Goal: Task Accomplishment & Management: Use online tool/utility

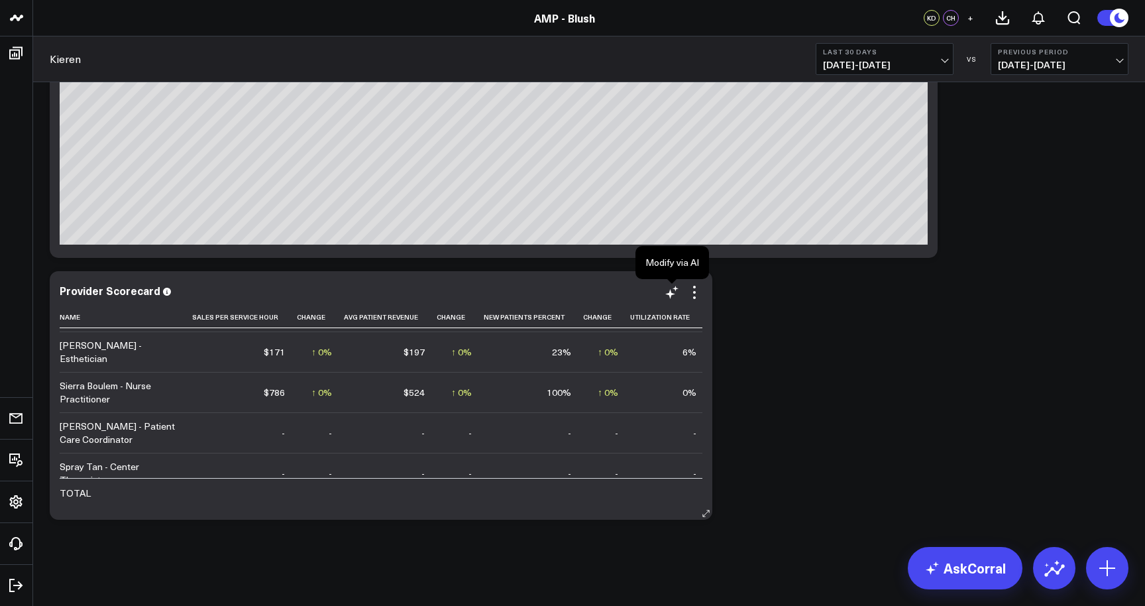
scroll to position [2919, 0]
click at [696, 293] on icon at bounding box center [694, 292] width 16 height 16
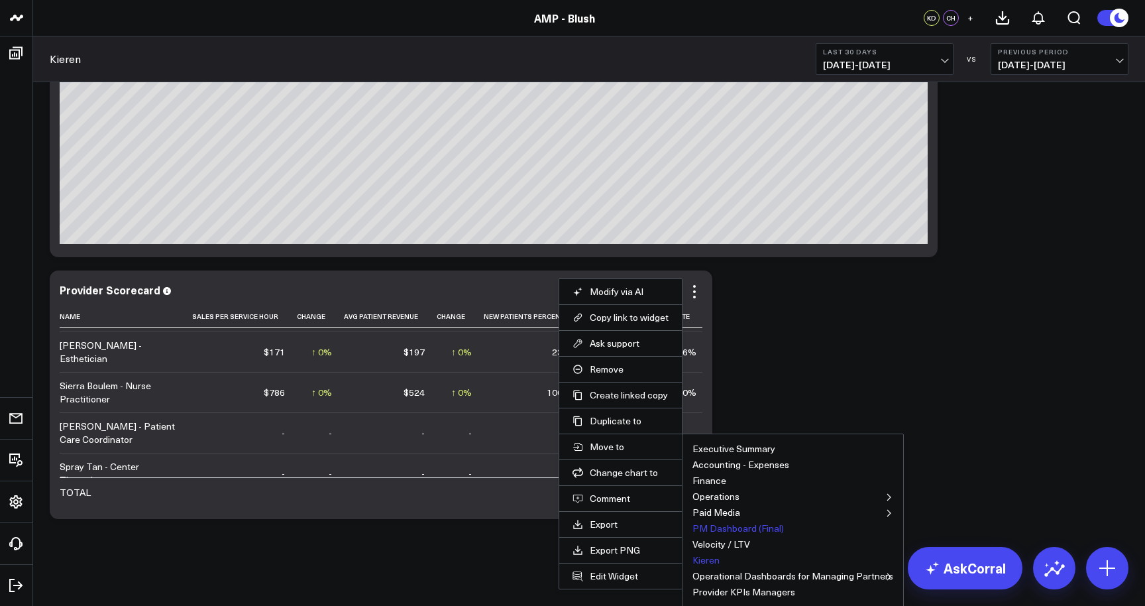
scroll to position [351, 0]
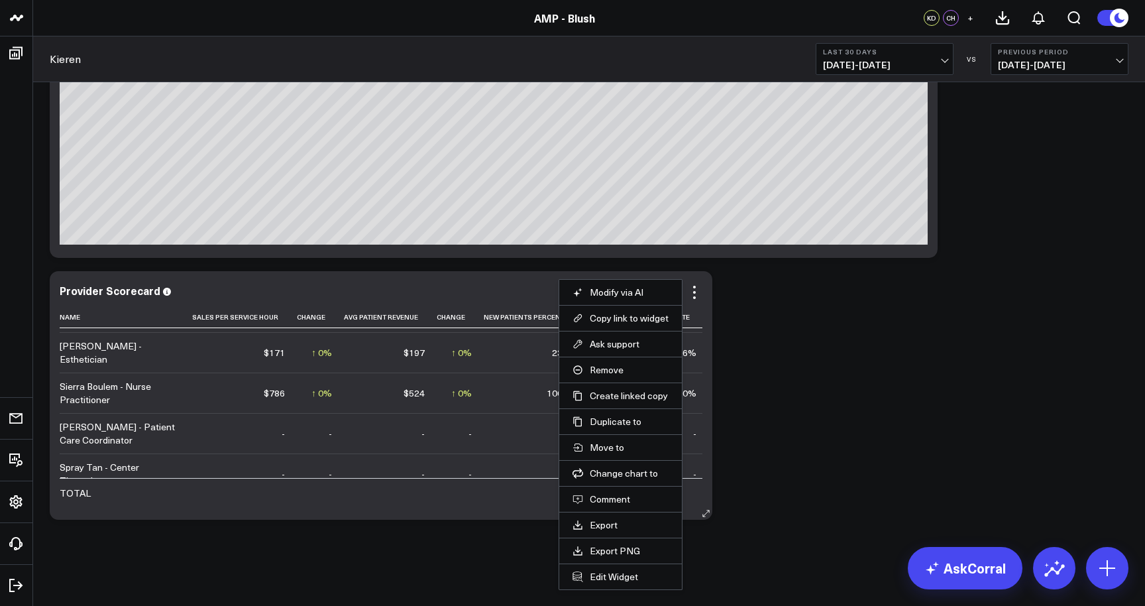
click at [535, 293] on div "Provider Scorecard" at bounding box center [381, 290] width 643 height 12
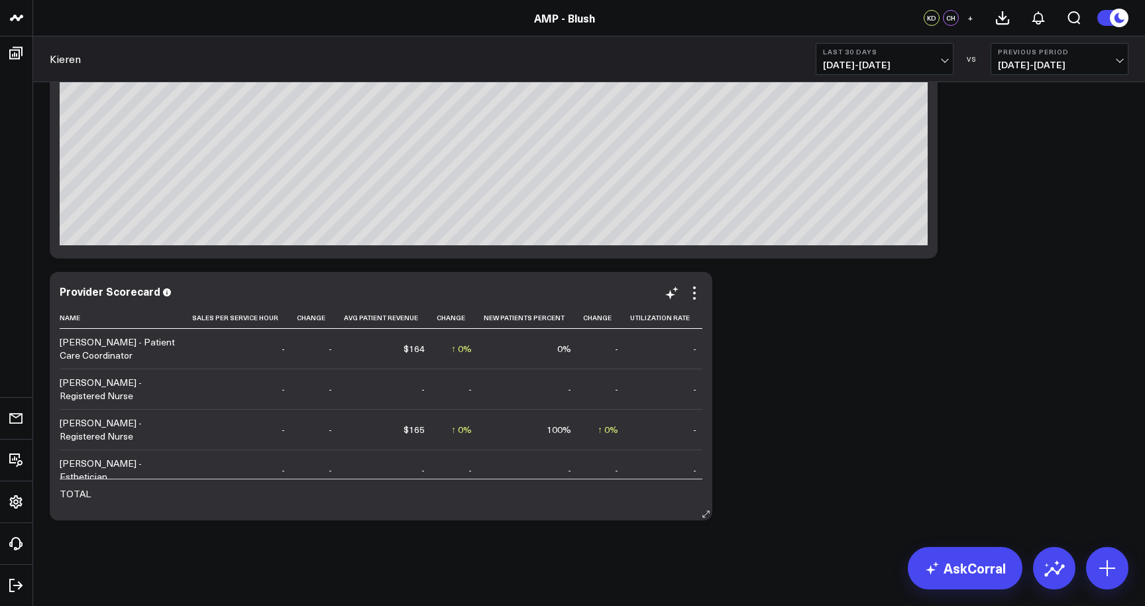
scroll to position [0, 0]
click at [696, 293] on icon at bounding box center [694, 293] width 16 height 16
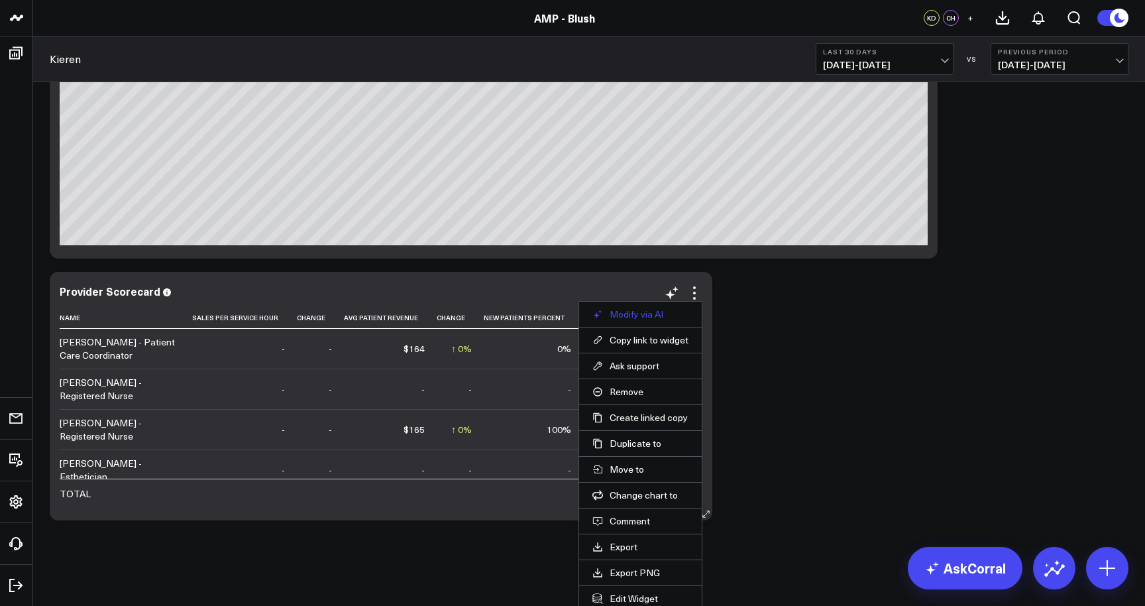
click at [674, 313] on button "Modify via AI" at bounding box center [640, 314] width 96 height 12
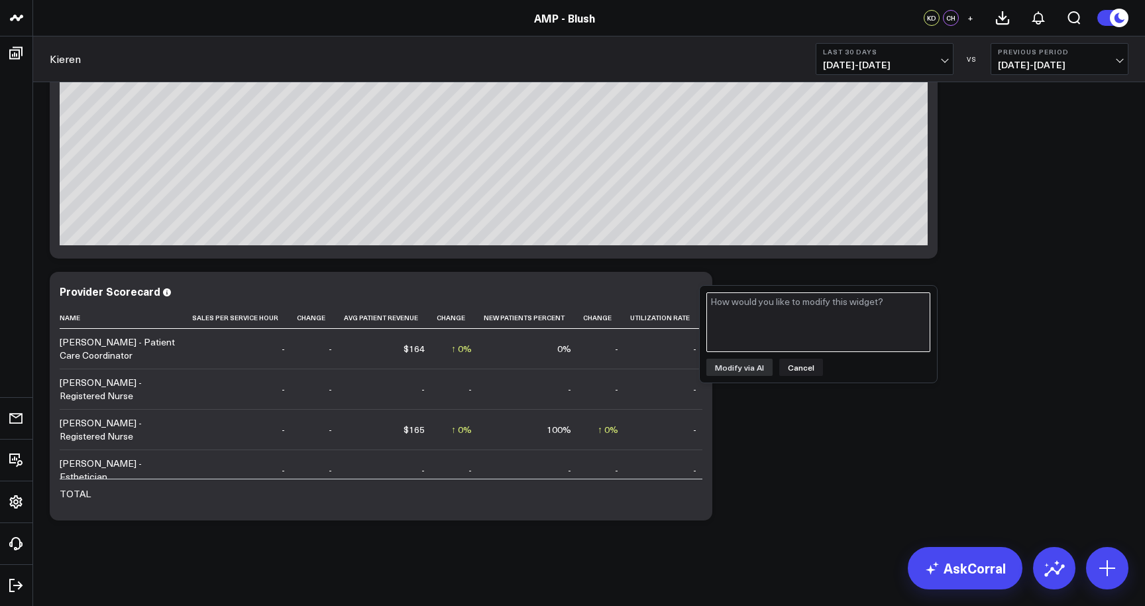
click at [760, 320] on textarea at bounding box center [818, 322] width 224 height 60
type textarea "Add job class column"
click at [745, 368] on button "Modify via AI" at bounding box center [739, 366] width 66 height 17
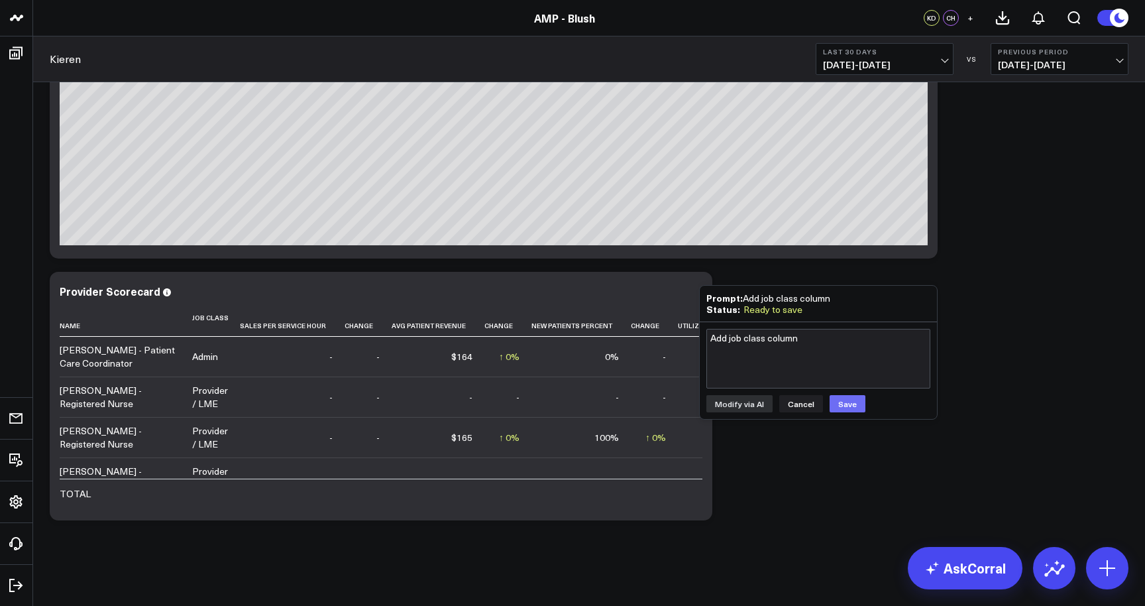
click at [839, 402] on button "Save" at bounding box center [847, 403] width 36 height 17
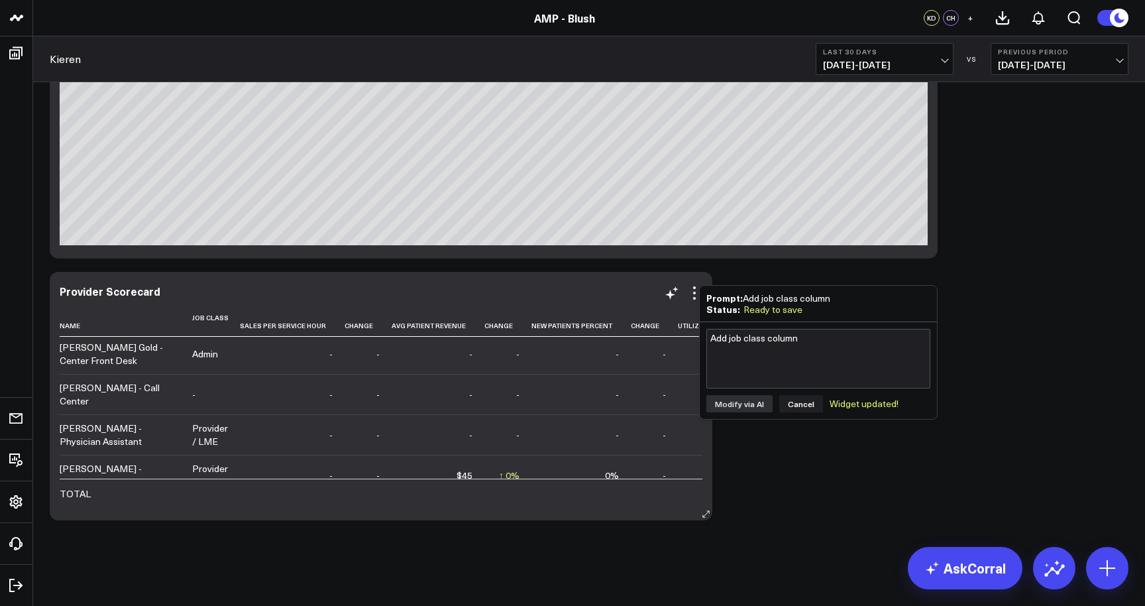
scroll to position [776, 0]
click at [748, 354] on textarea "Add job class column" at bounding box center [818, 359] width 224 height 60
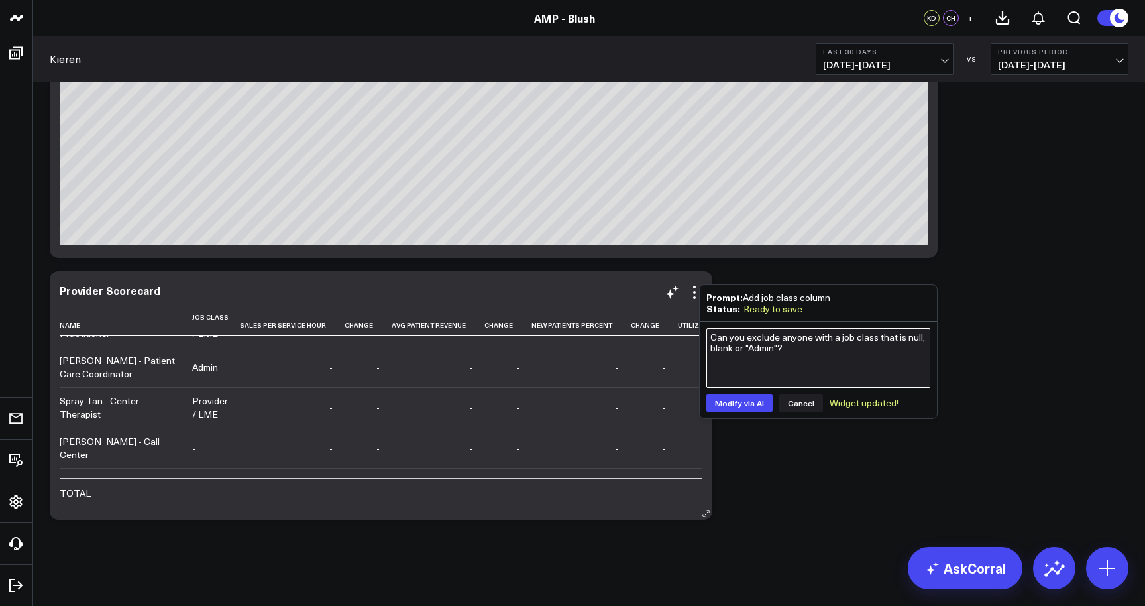
scroll to position [351, 0]
type textarea "Can you exclude anyone with a job class that is null, blank or "Admin"?"
click at [750, 404] on button "Modify via AI" at bounding box center [739, 402] width 66 height 17
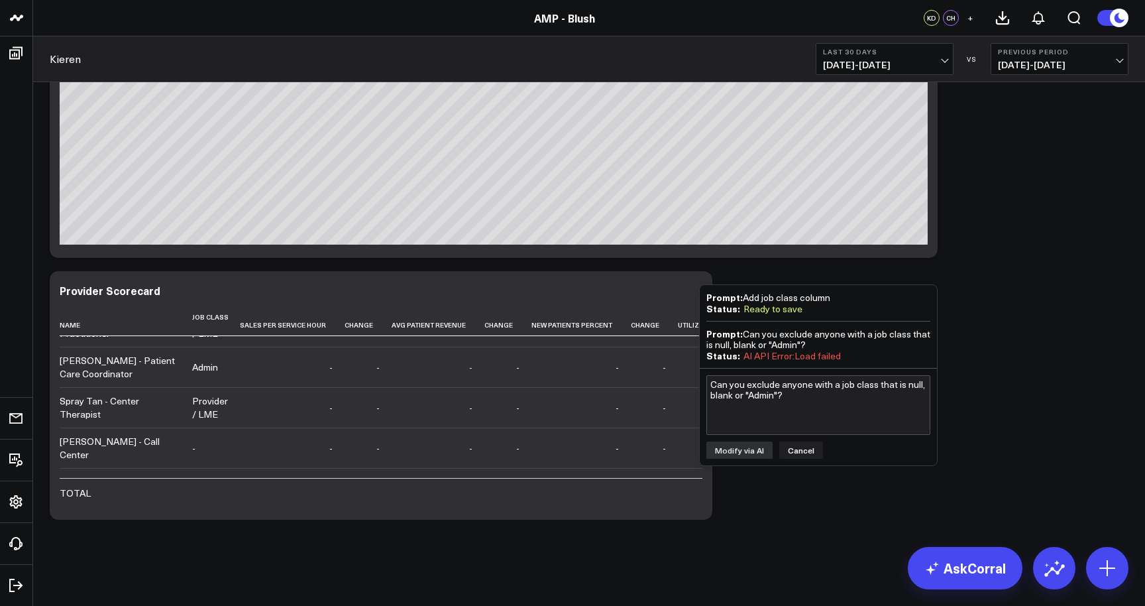
drag, startPoint x: 810, startPoint y: 344, endPoint x: 746, endPoint y: 334, distance: 64.4
click at [746, 334] on div "Prompt: Can you exclude anyone with a job class that is null, blank or "Admin"?" at bounding box center [818, 339] width 224 height 22
copy div "Can you exclude anyone with a job class that is null, blank or "Admin"?"
click at [813, 405] on textarea "Can you exclude anyone with a job class that is null, blank or "Admin"?" at bounding box center [818, 405] width 224 height 60
paste textarea "Can you exclude anyone with a job class that is null, blank or "Admin"?"
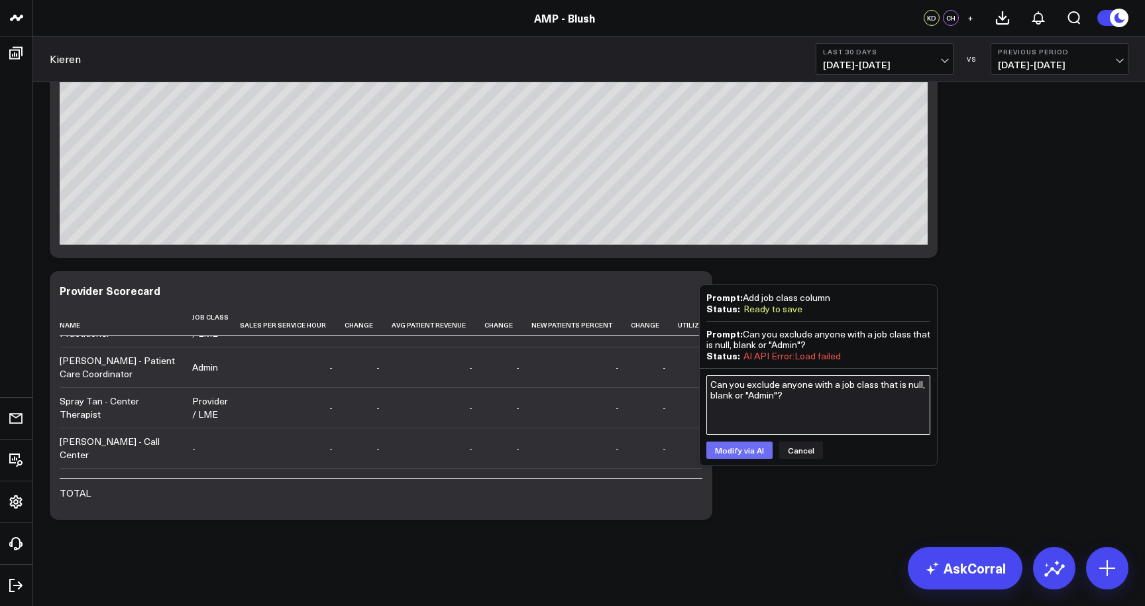
type textarea "Can you exclude anyone with a job class that is null, blank or "Admin"?"
click at [753, 450] on button "Modify via AI" at bounding box center [739, 449] width 66 height 17
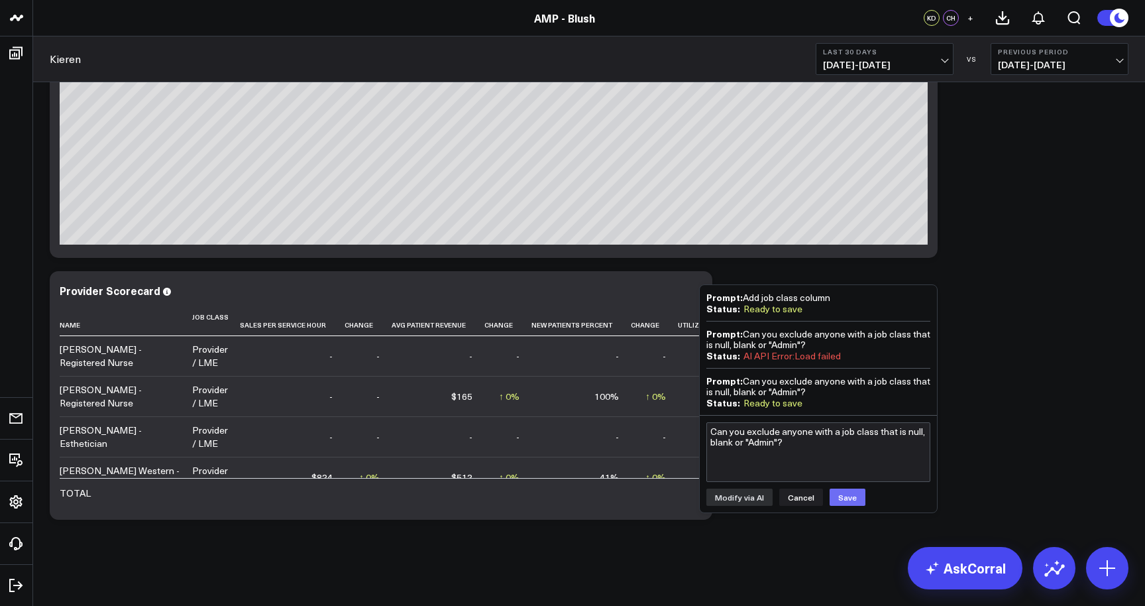
click at [843, 500] on button "Save" at bounding box center [847, 496] width 36 height 17
click at [920, 54] on b "Last 30 Days" at bounding box center [884, 52] width 123 height 8
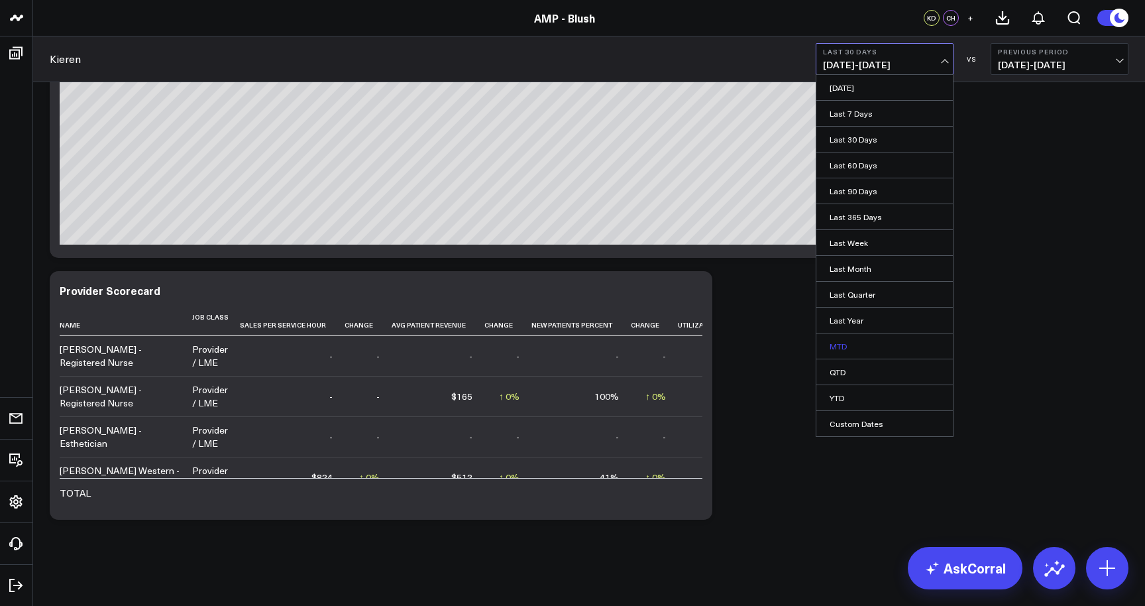
click at [876, 348] on link "MTD" at bounding box center [884, 345] width 136 height 25
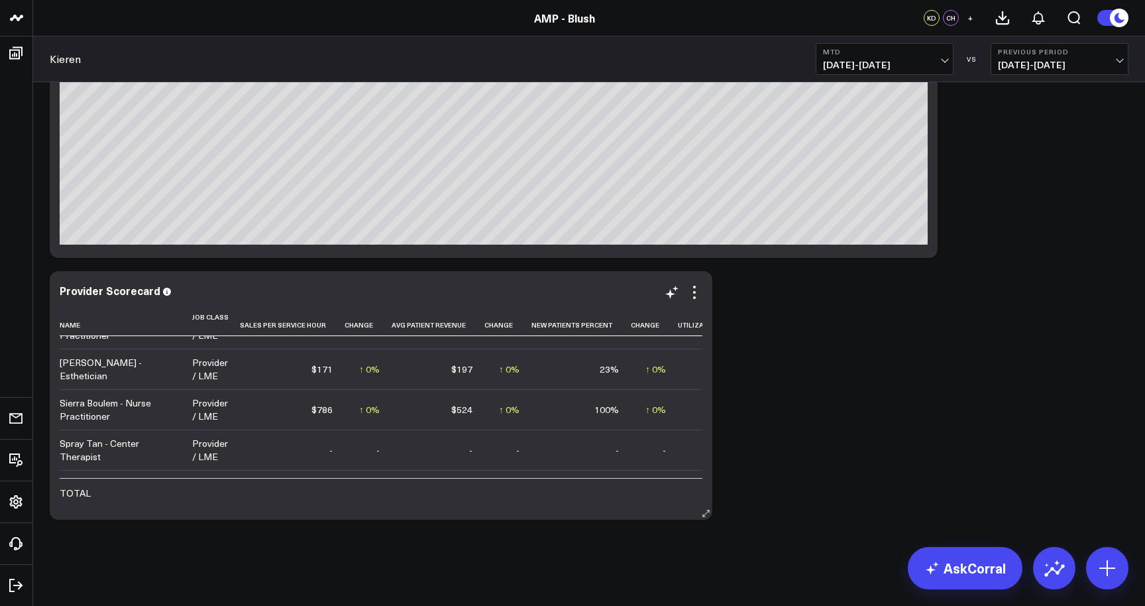
scroll to position [351, 0]
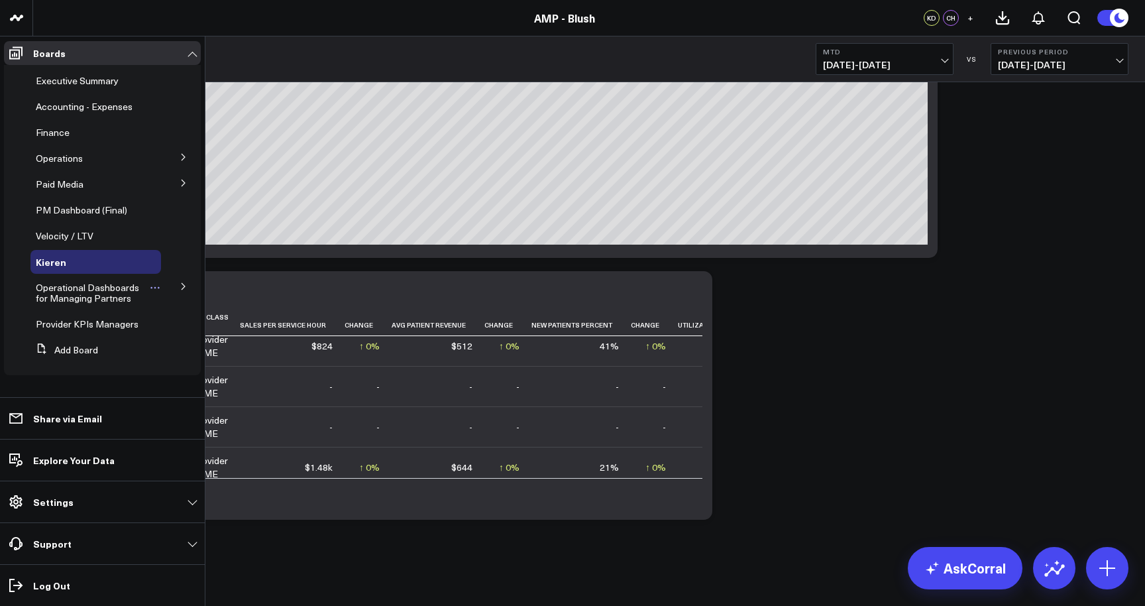
scroll to position [1, 0]
click at [180, 284] on icon at bounding box center [184, 286] width 8 height 8
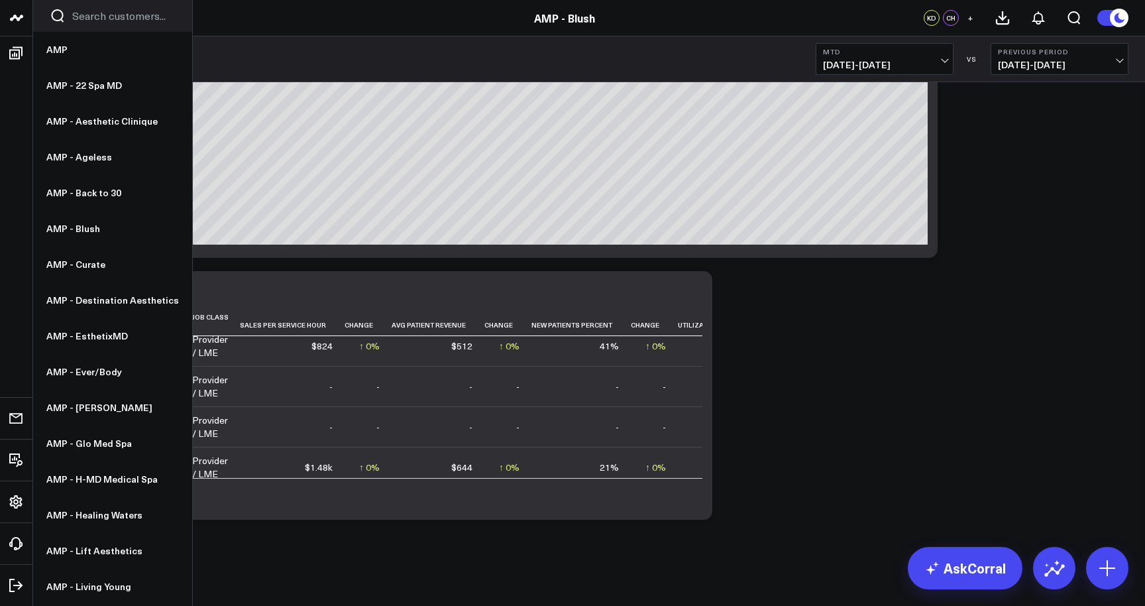
scroll to position [0, 0]
click at [102, 124] on link "AMP - Aesthetic Clinique" at bounding box center [112, 121] width 159 height 36
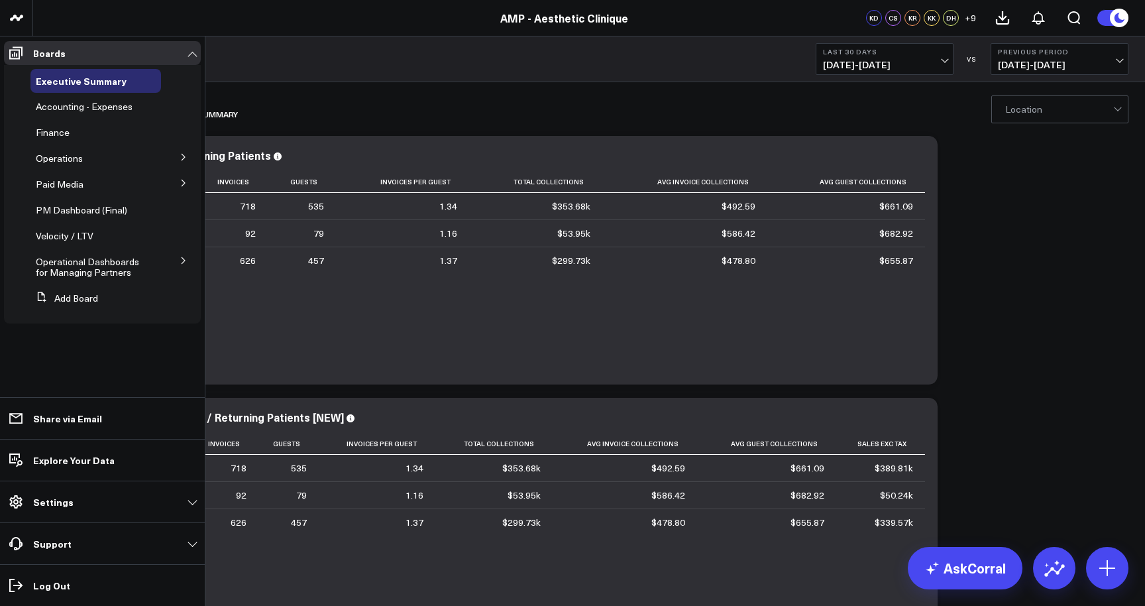
click at [184, 258] on icon at bounding box center [184, 260] width 8 height 8
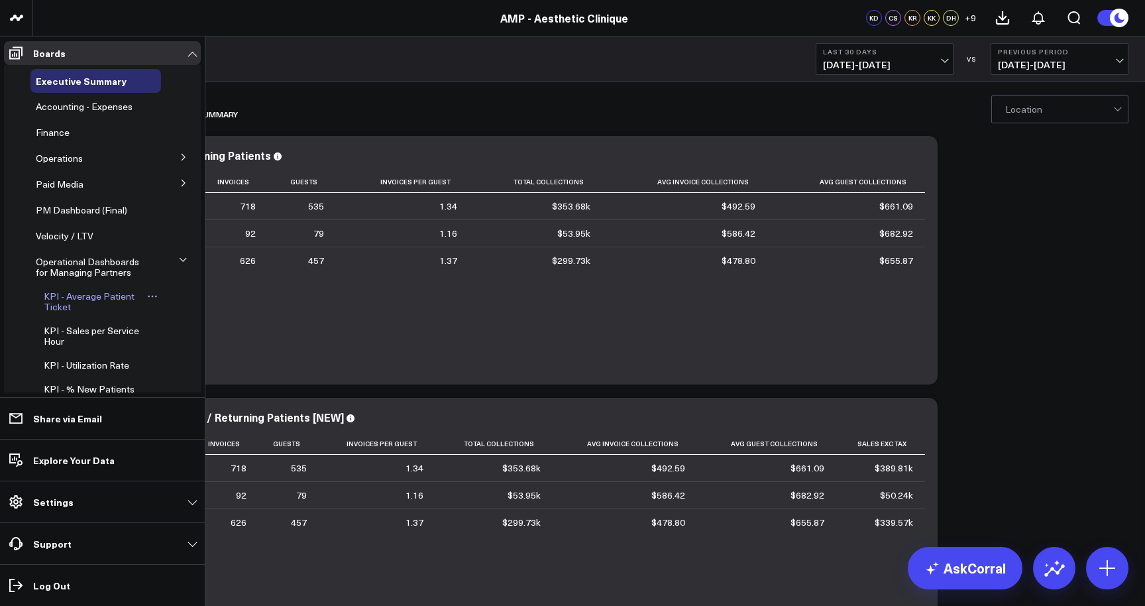
scroll to position [51, 0]
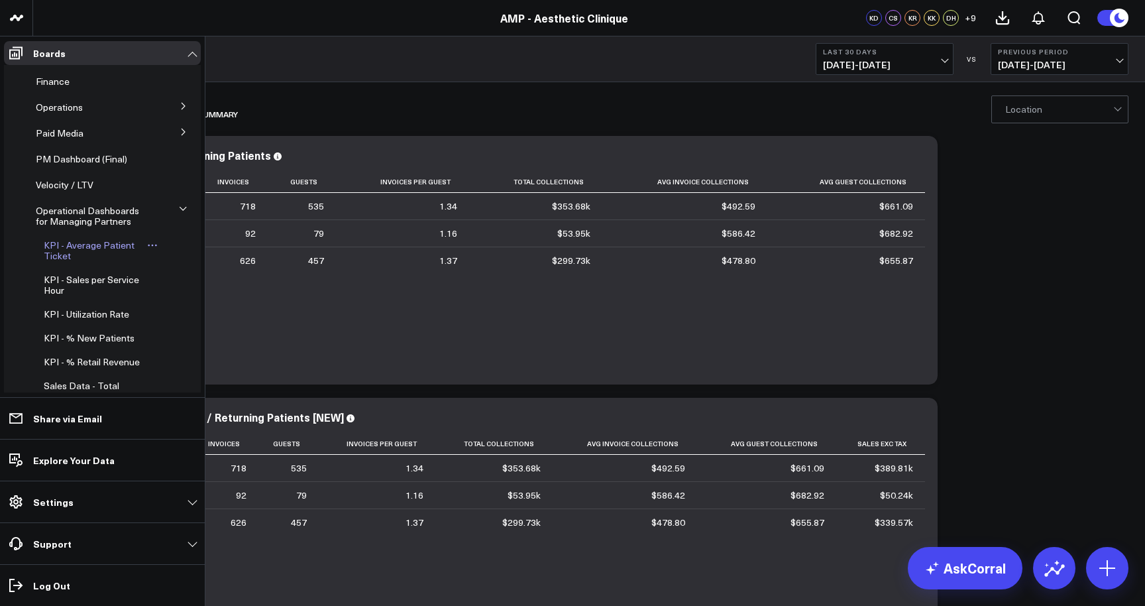
click at [147, 246] on icon at bounding box center [152, 245] width 11 height 11
click at [113, 245] on span "KPI - Average Patient Ticket" at bounding box center [89, 249] width 91 height 23
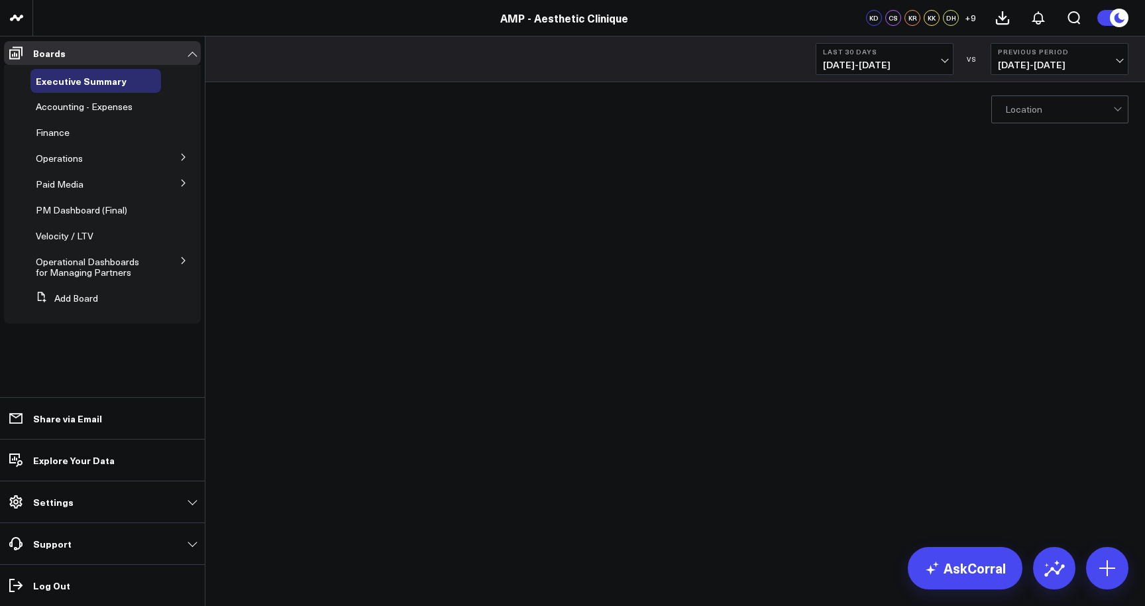
click at [183, 258] on icon at bounding box center [184, 260] width 8 height 8
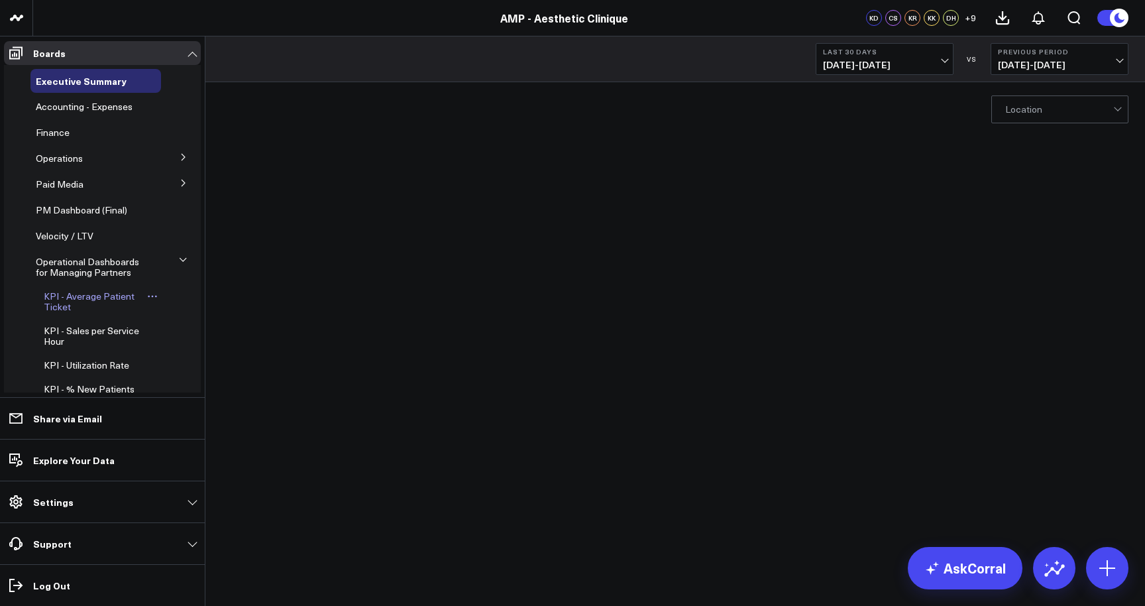
click at [101, 293] on span "KPI - Average Patient Ticket" at bounding box center [89, 301] width 91 height 23
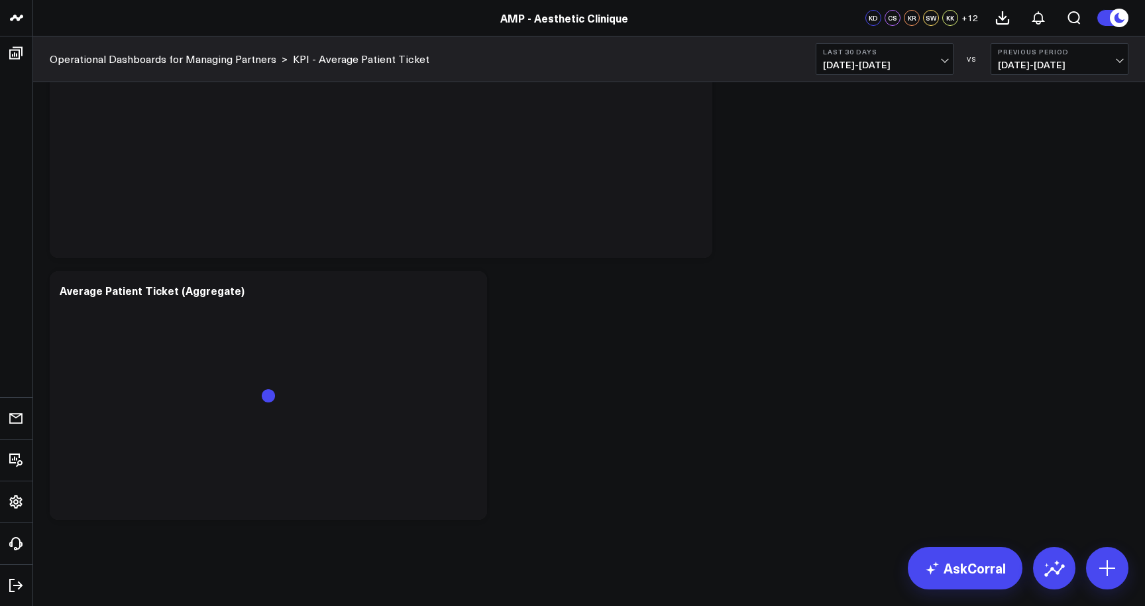
scroll to position [927, 0]
click at [889, 60] on span "07/29/25 - 08/27/25" at bounding box center [884, 65] width 123 height 11
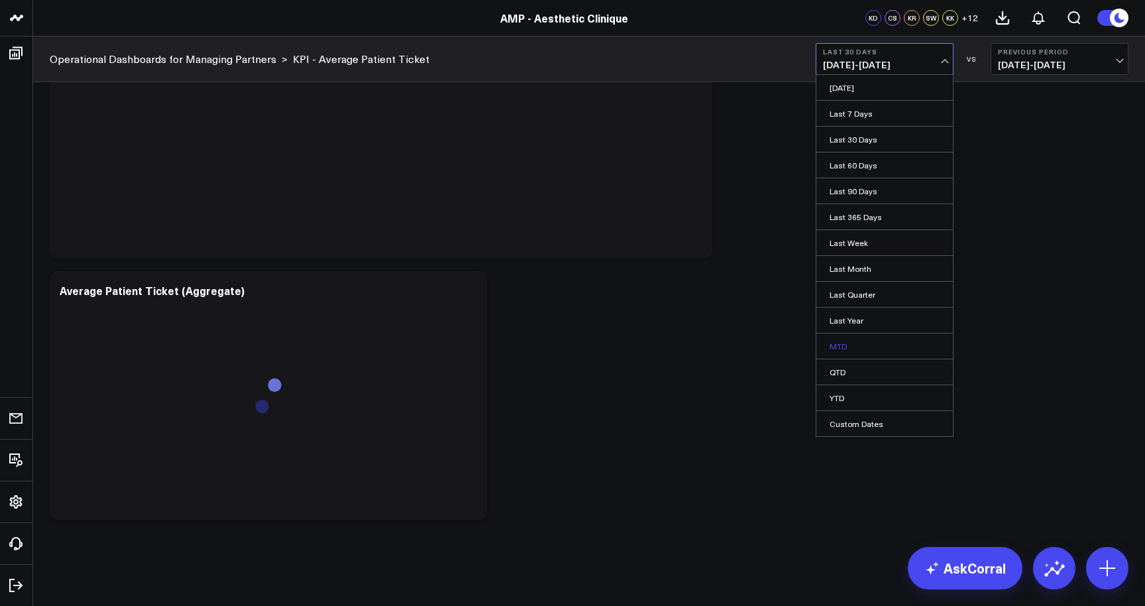
click at [853, 344] on link "MTD" at bounding box center [884, 345] width 136 height 25
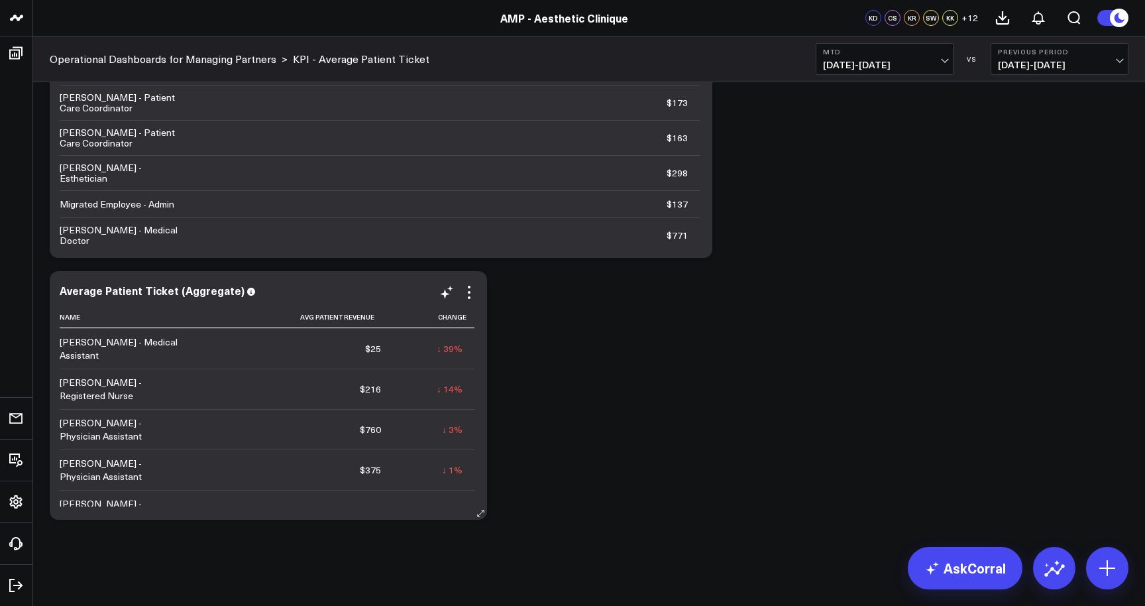
scroll to position [47, 0]
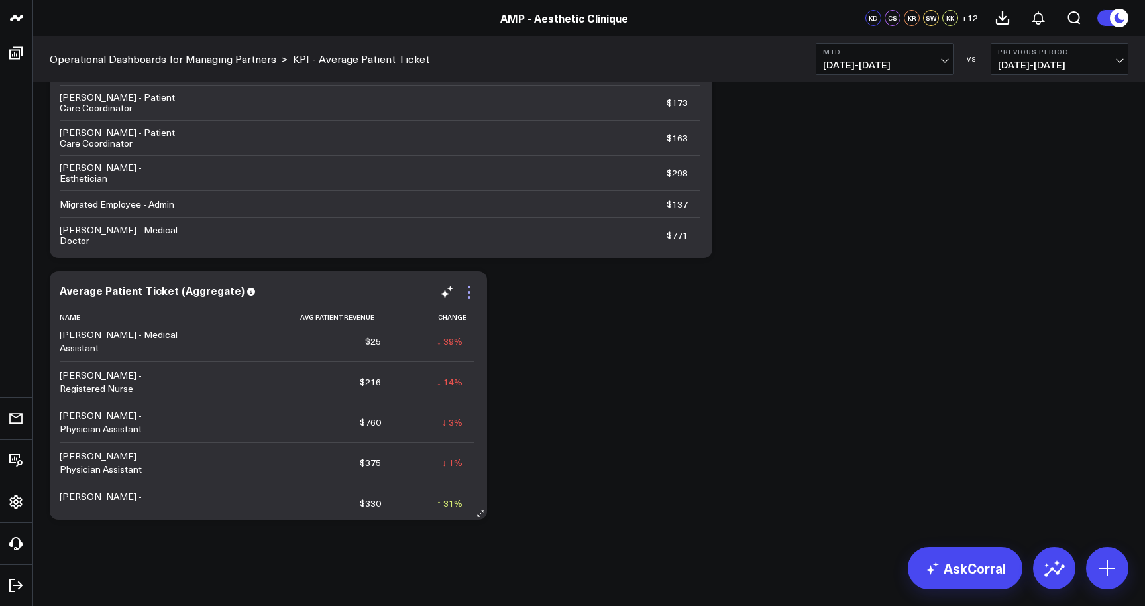
click at [468, 293] on icon at bounding box center [469, 292] width 3 height 3
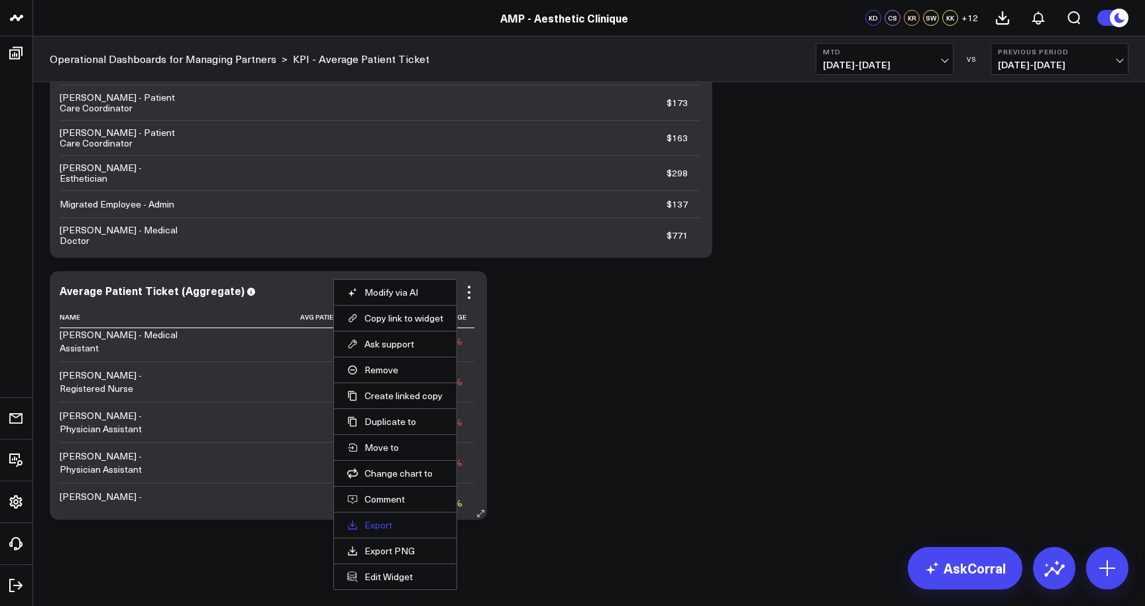
click at [386, 523] on link "Export" at bounding box center [395, 525] width 96 height 12
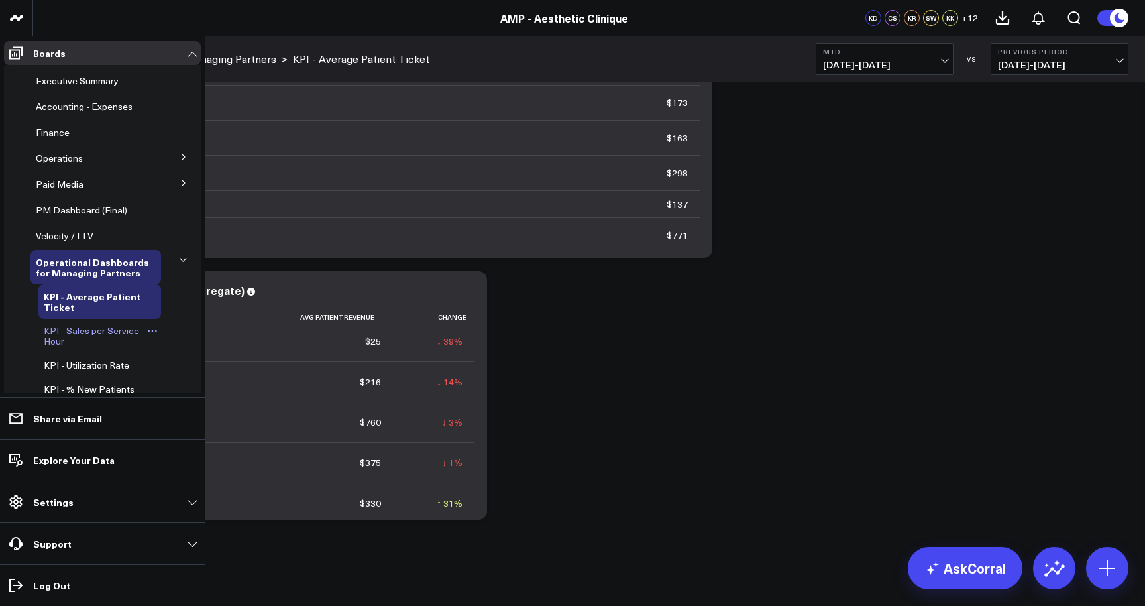
click at [117, 331] on span "KPI - Sales per Service Hour" at bounding box center [91, 335] width 95 height 23
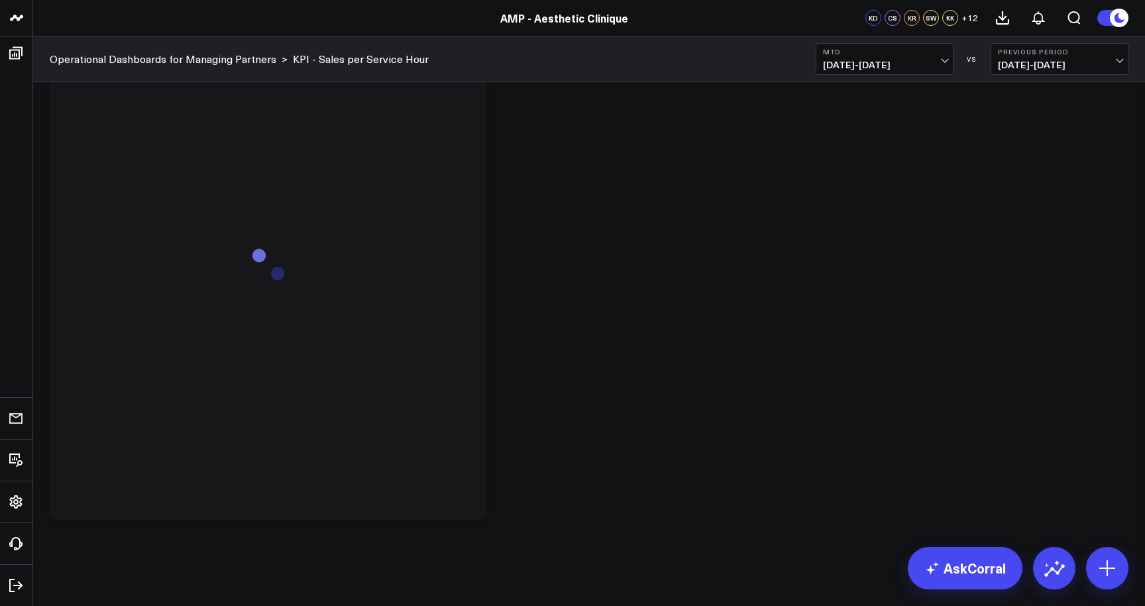
scroll to position [1189, 0]
click at [916, 55] on b "MTD" at bounding box center [884, 52] width 123 height 8
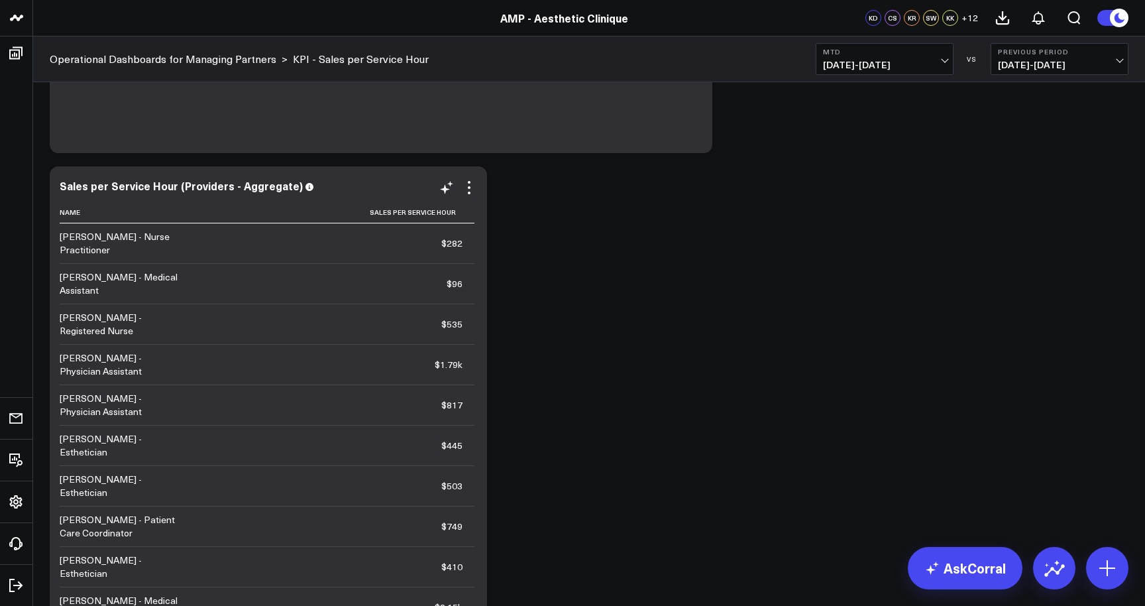
scroll to position [1012, 0]
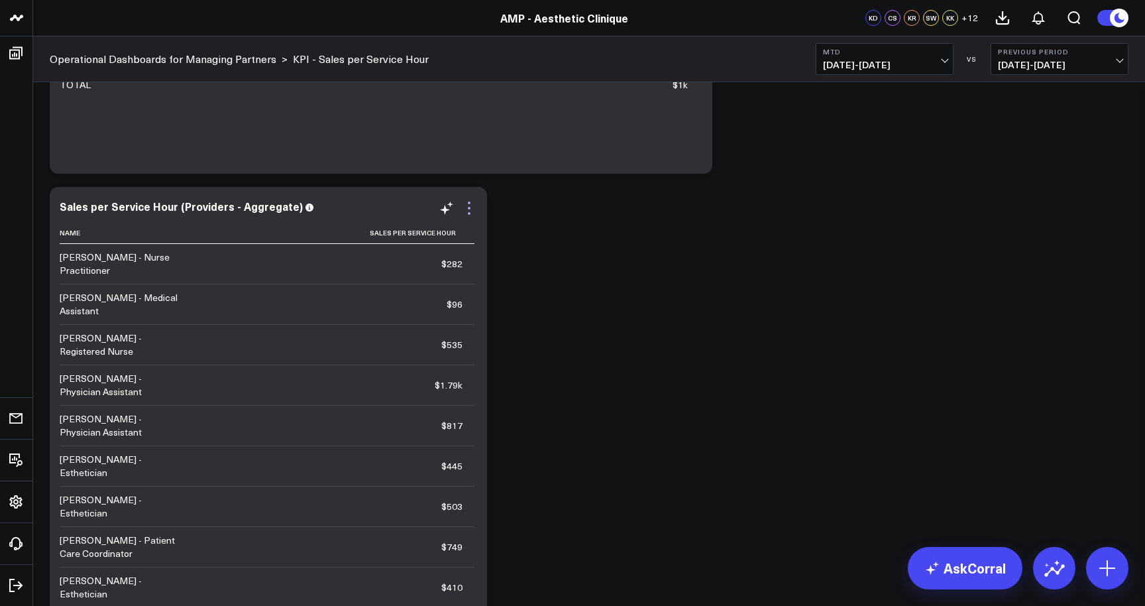
click at [470, 205] on icon at bounding box center [469, 208] width 16 height 16
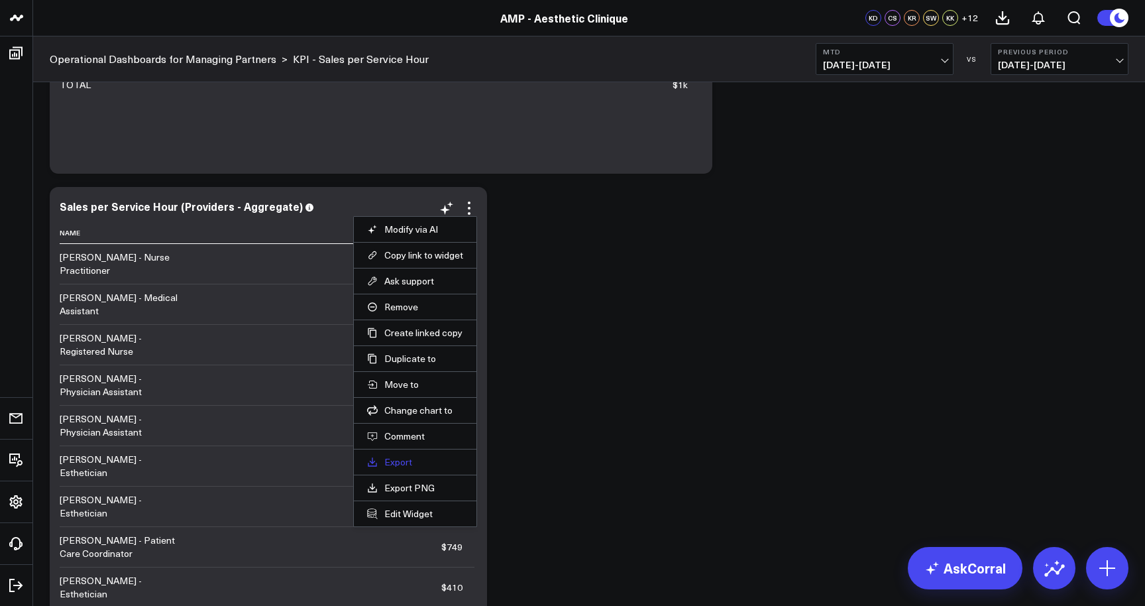
click at [415, 462] on link "Export" at bounding box center [415, 462] width 96 height 12
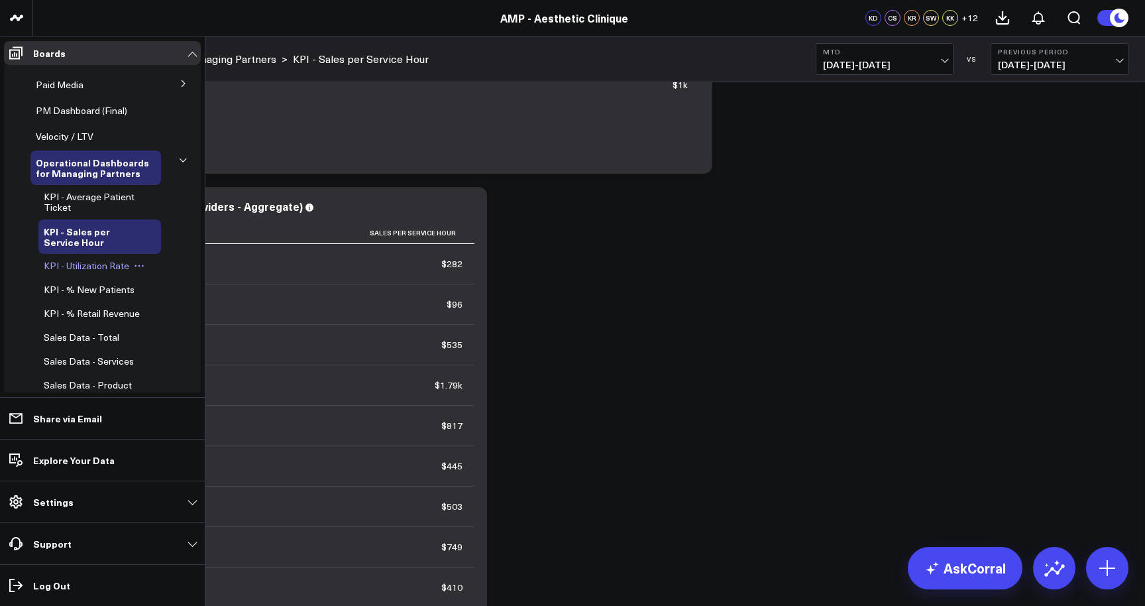
scroll to position [106, 0]
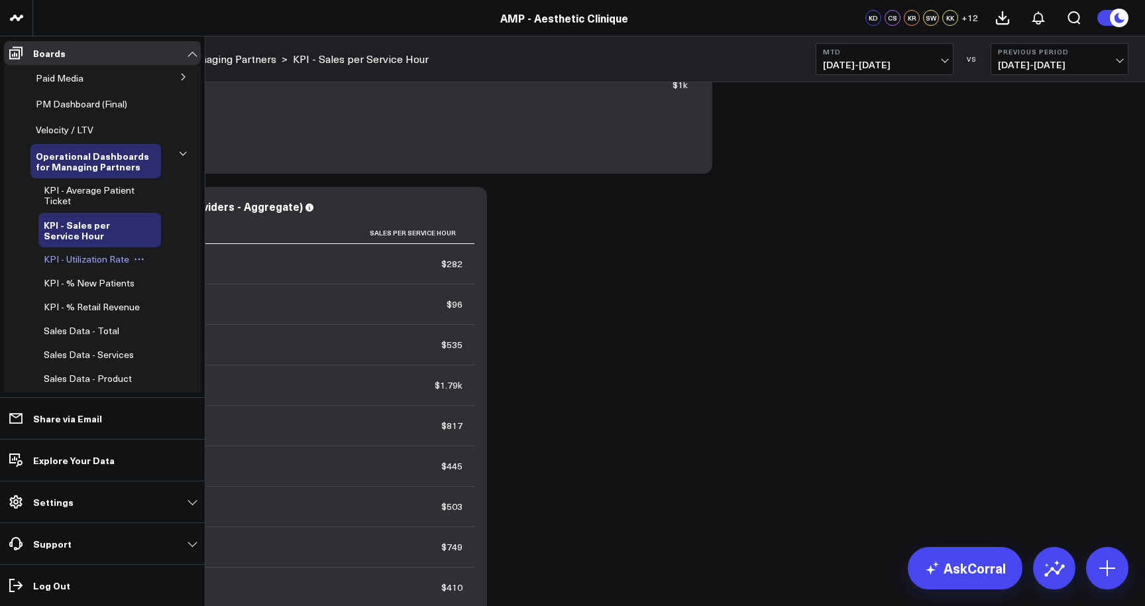
click at [111, 258] on span "KPI - Utilization Rate" at bounding box center [86, 258] width 85 height 13
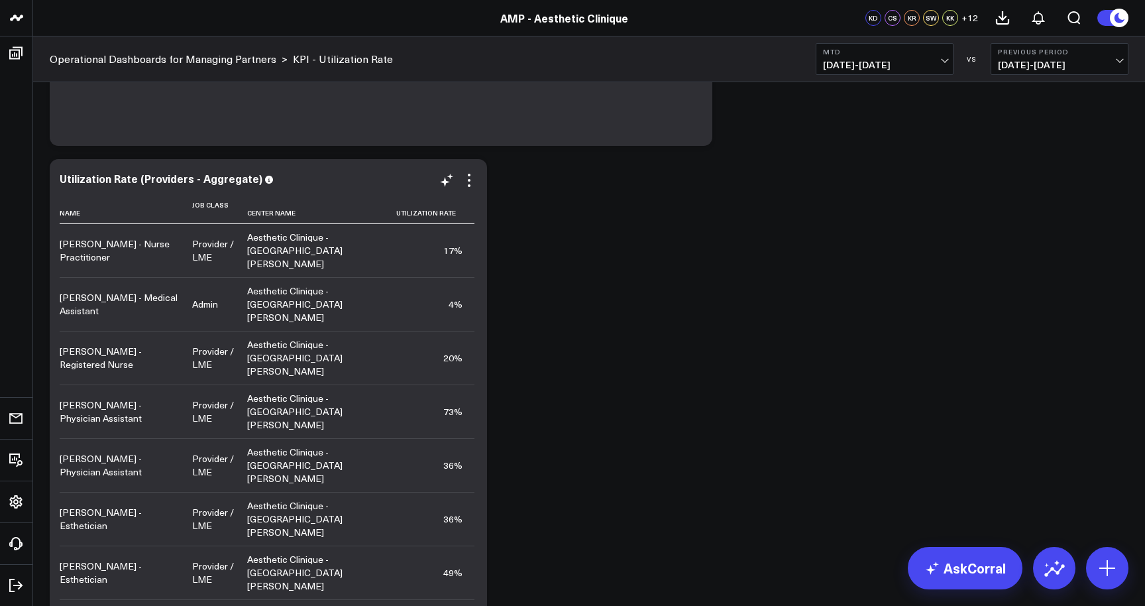
scroll to position [1000, 0]
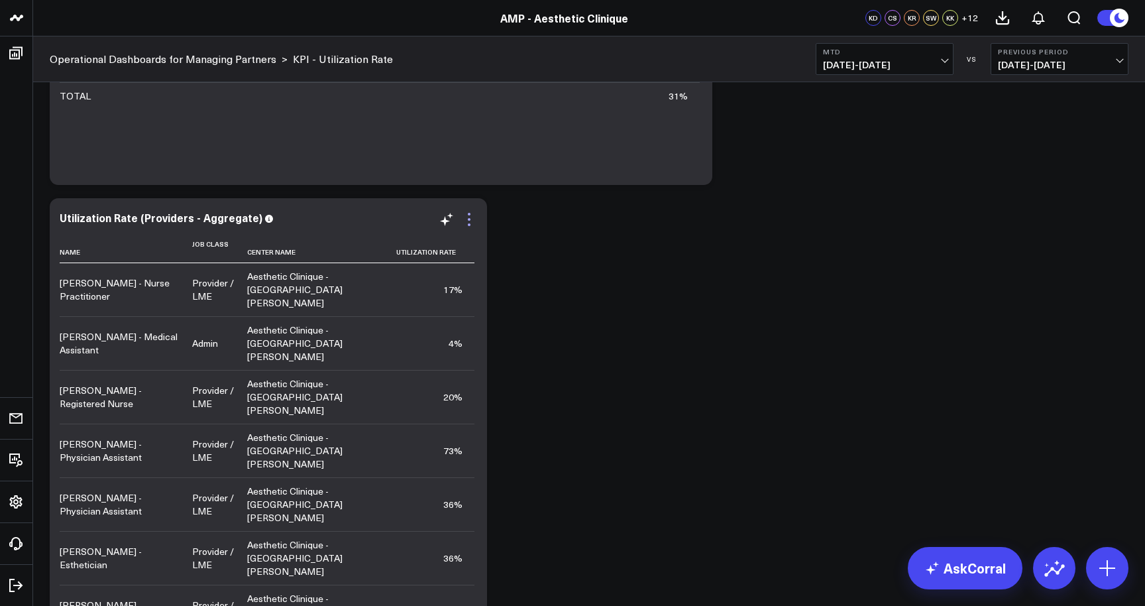
click at [469, 219] on icon at bounding box center [469, 219] width 3 height 3
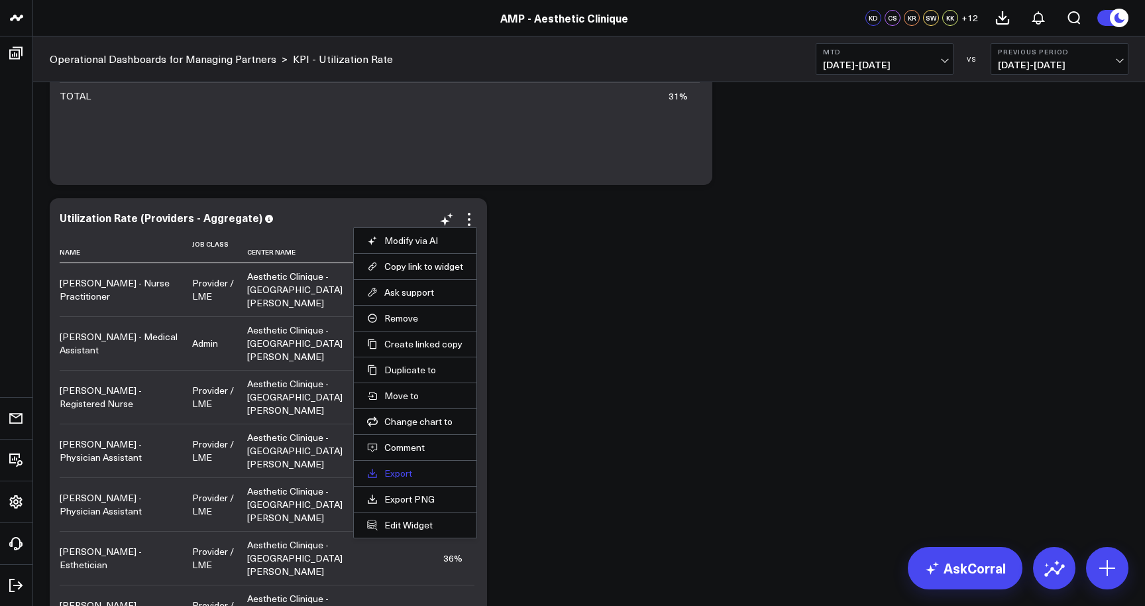
click at [429, 473] on link "Export" at bounding box center [415, 473] width 96 height 12
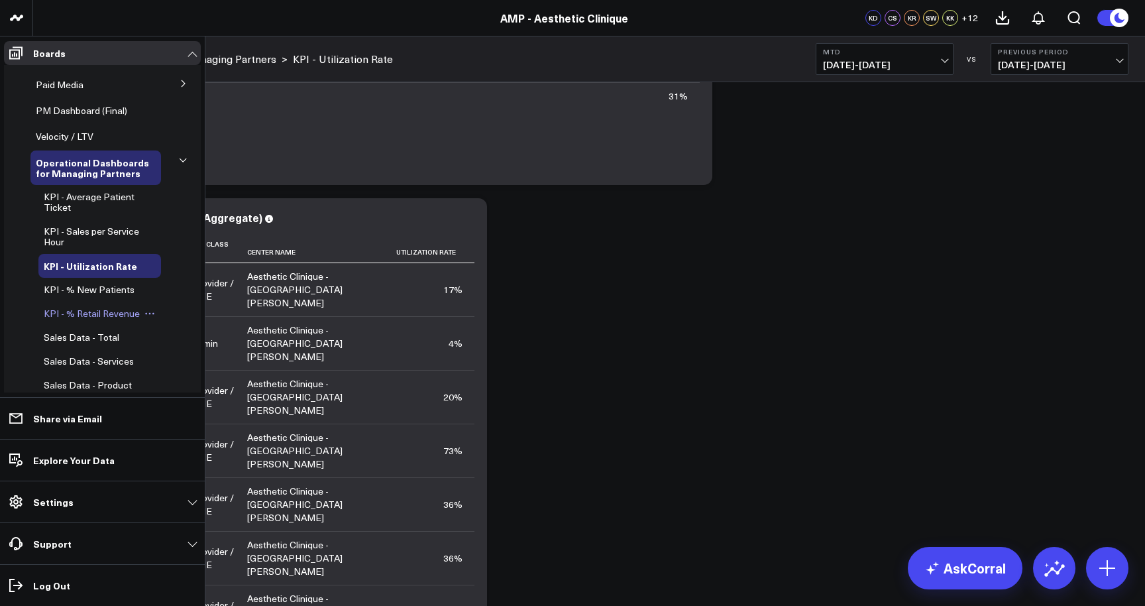
scroll to position [106, 0]
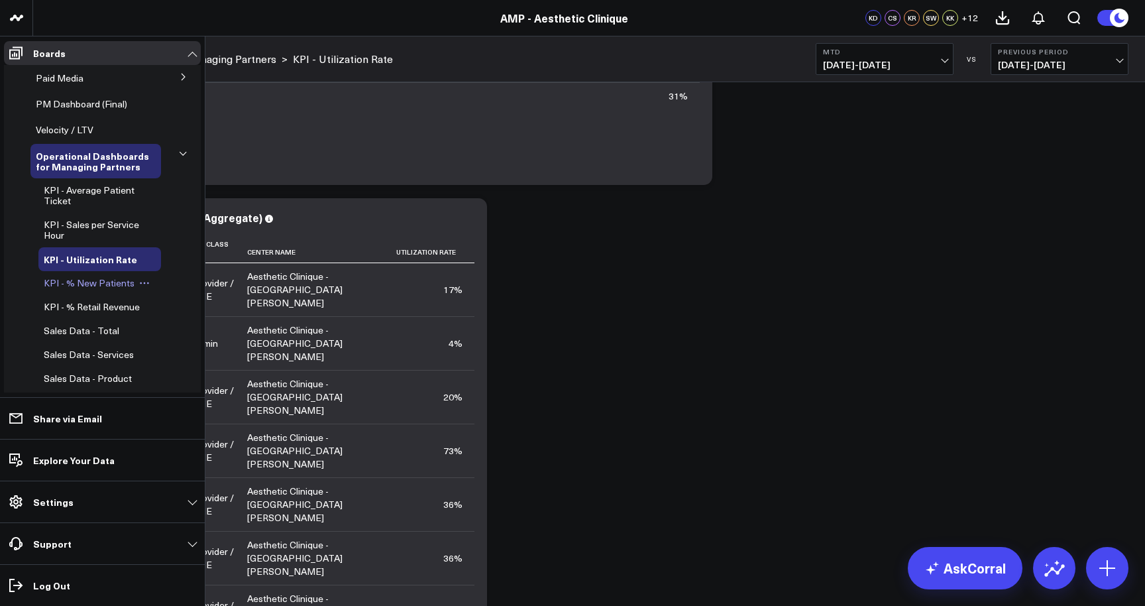
click at [110, 284] on span "KPI - % New Patients" at bounding box center [89, 282] width 91 height 13
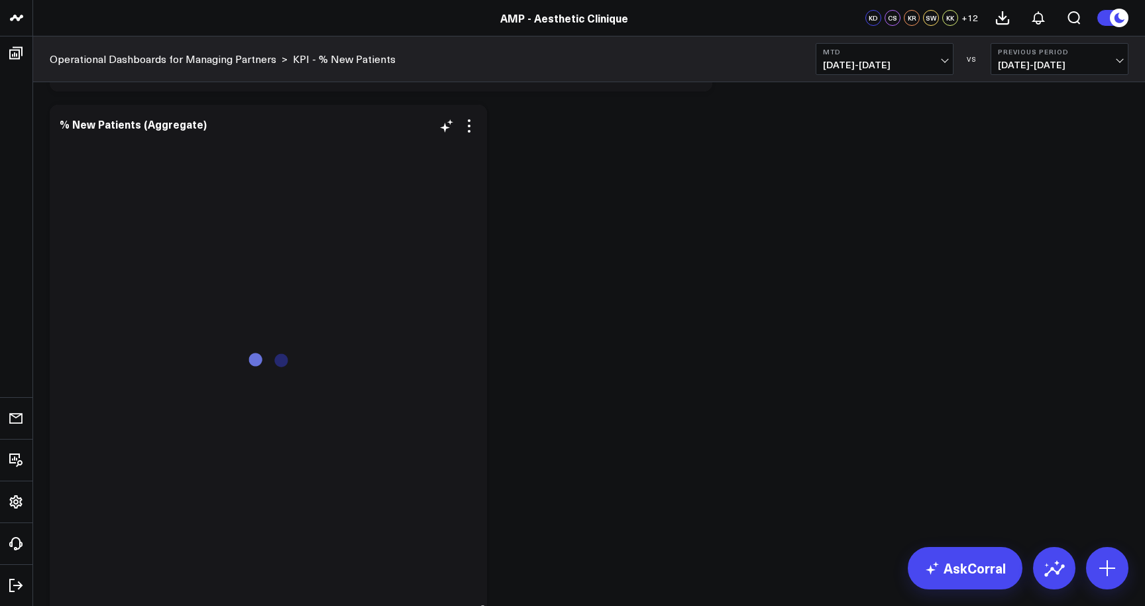
scroll to position [1102, 0]
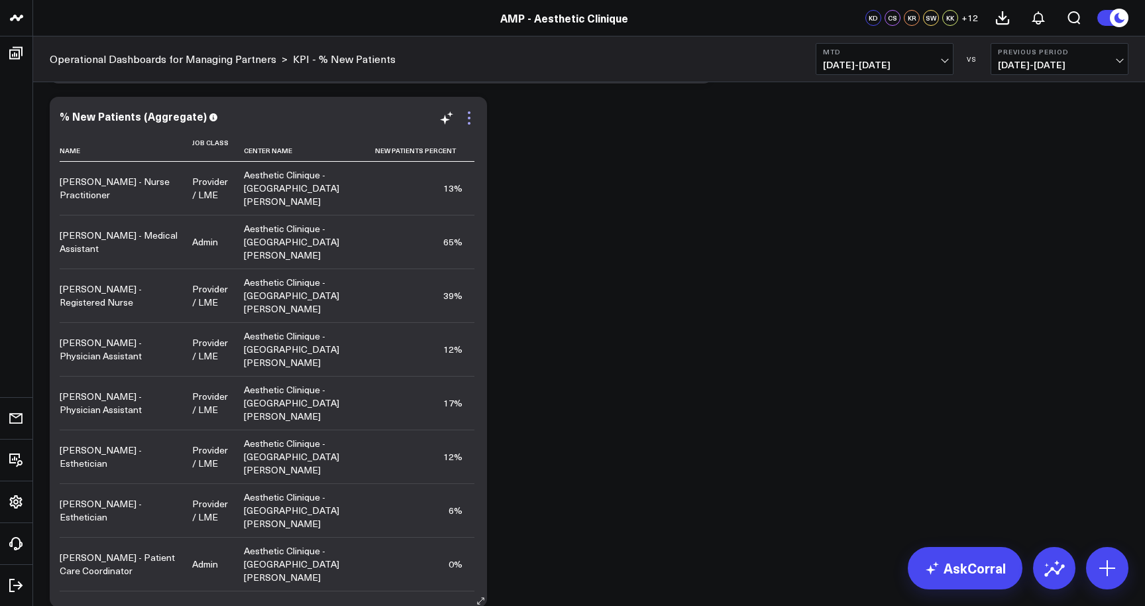
click at [472, 125] on icon at bounding box center [469, 118] width 16 height 16
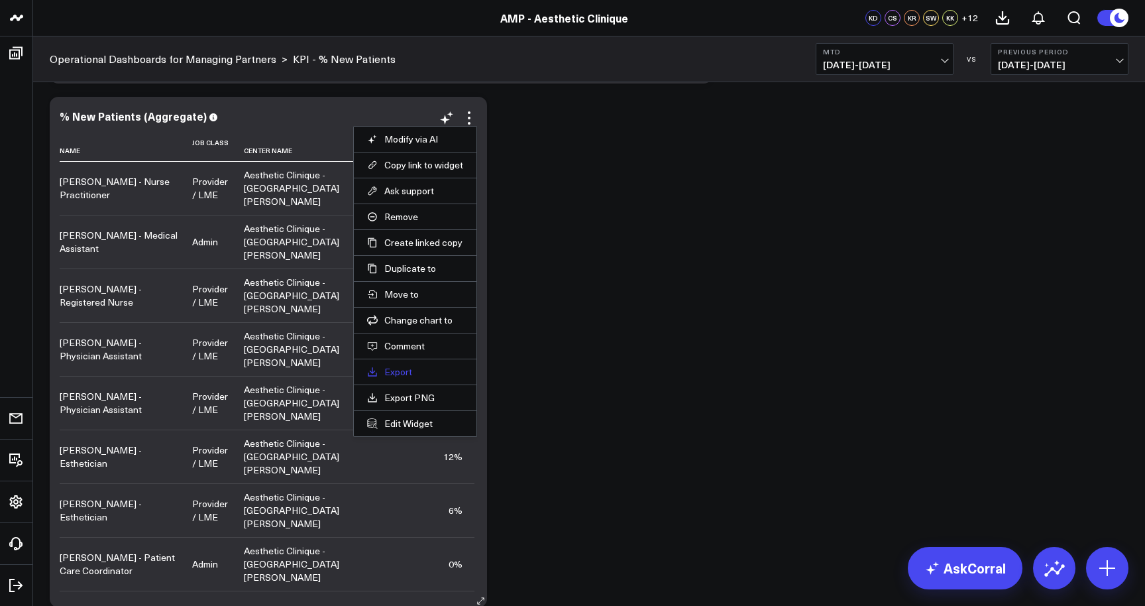
click at [413, 377] on link "Export" at bounding box center [415, 372] width 96 height 12
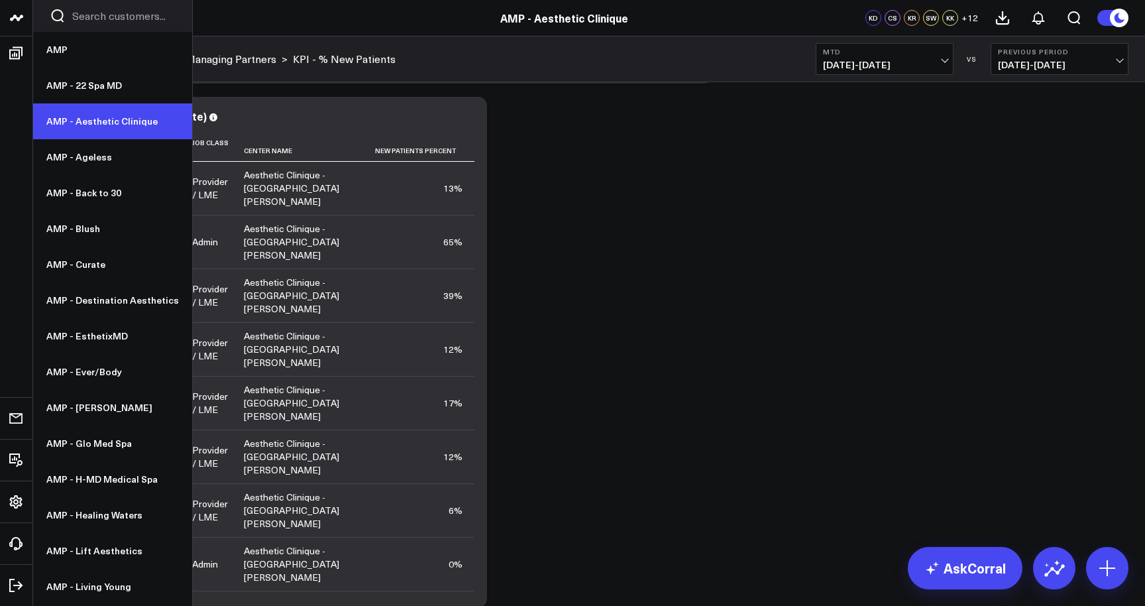
click at [89, 126] on link "AMP - Aesthetic Clinique" at bounding box center [112, 121] width 159 height 36
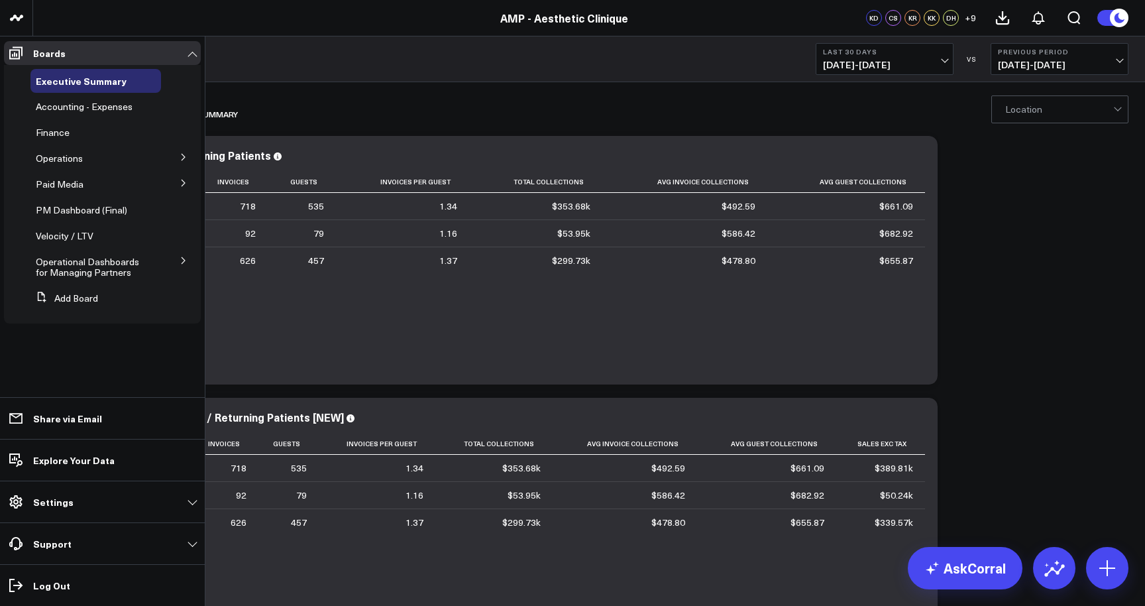
click at [184, 260] on icon at bounding box center [183, 260] width 3 height 7
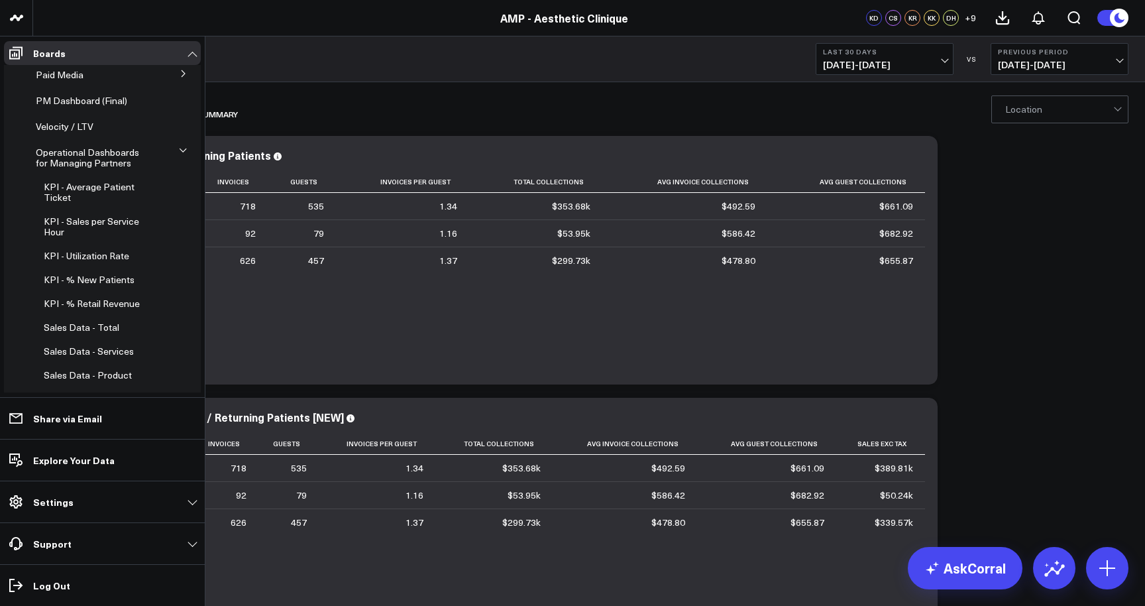
scroll to position [121, 0]
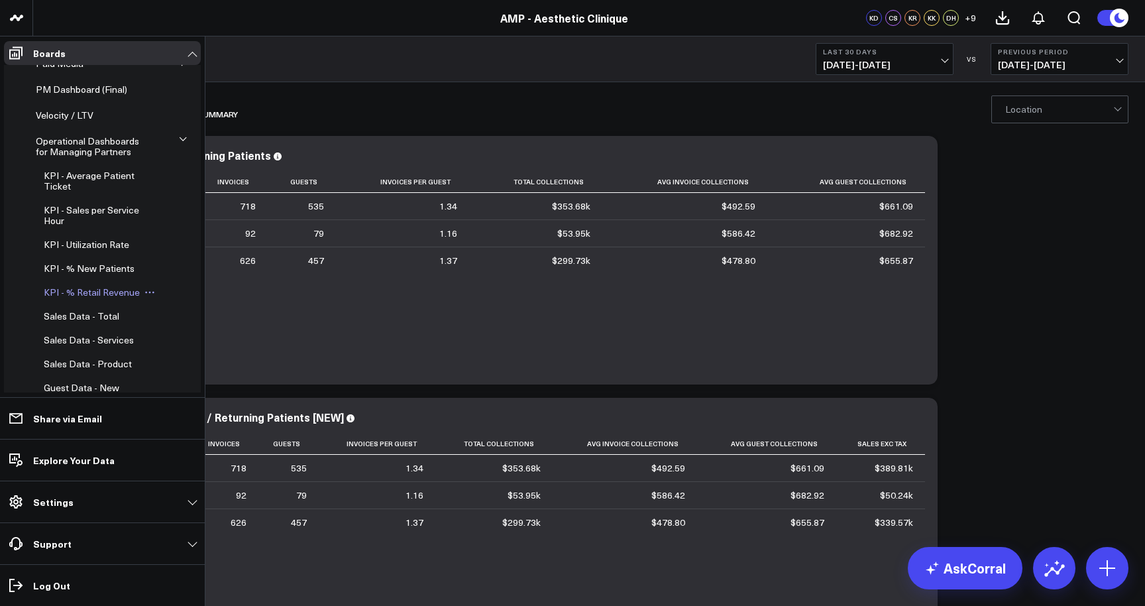
click at [129, 297] on link "KPI - % Retail Revenue" at bounding box center [92, 292] width 96 height 11
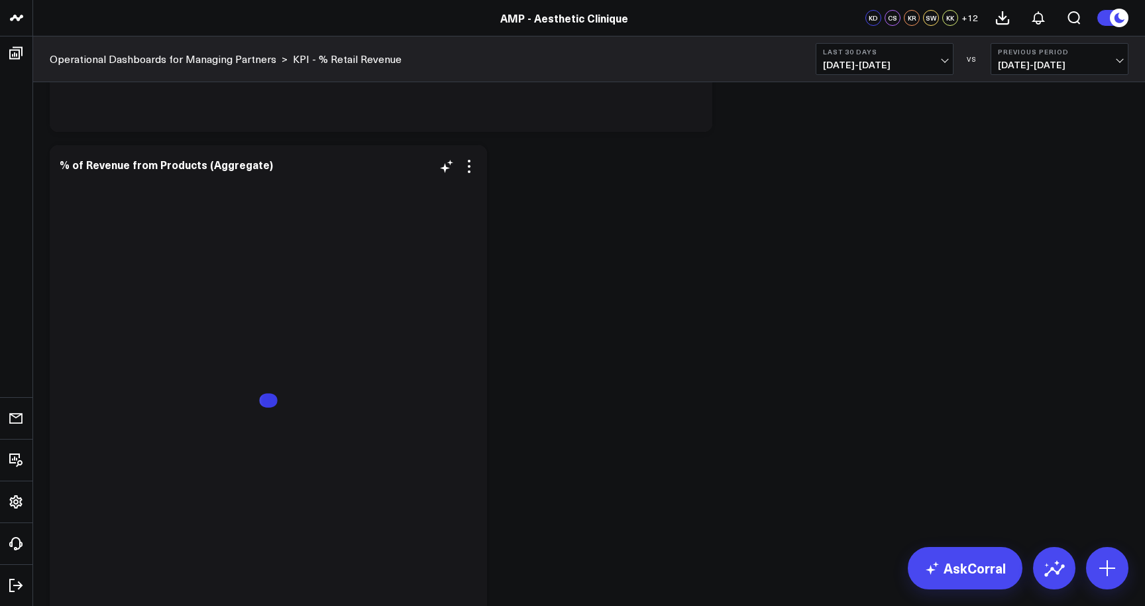
scroll to position [1051, 0]
click at [467, 167] on icon at bounding box center [469, 169] width 16 height 16
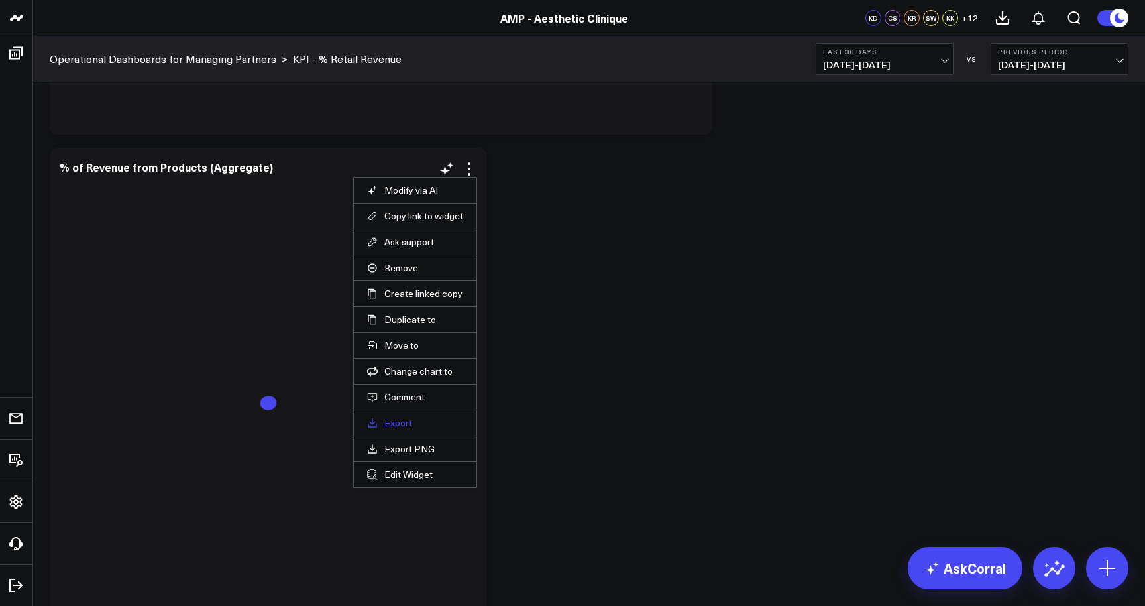
click at [399, 423] on link "Export" at bounding box center [415, 423] width 96 height 12
